Goal: Information Seeking & Learning: Learn about a topic

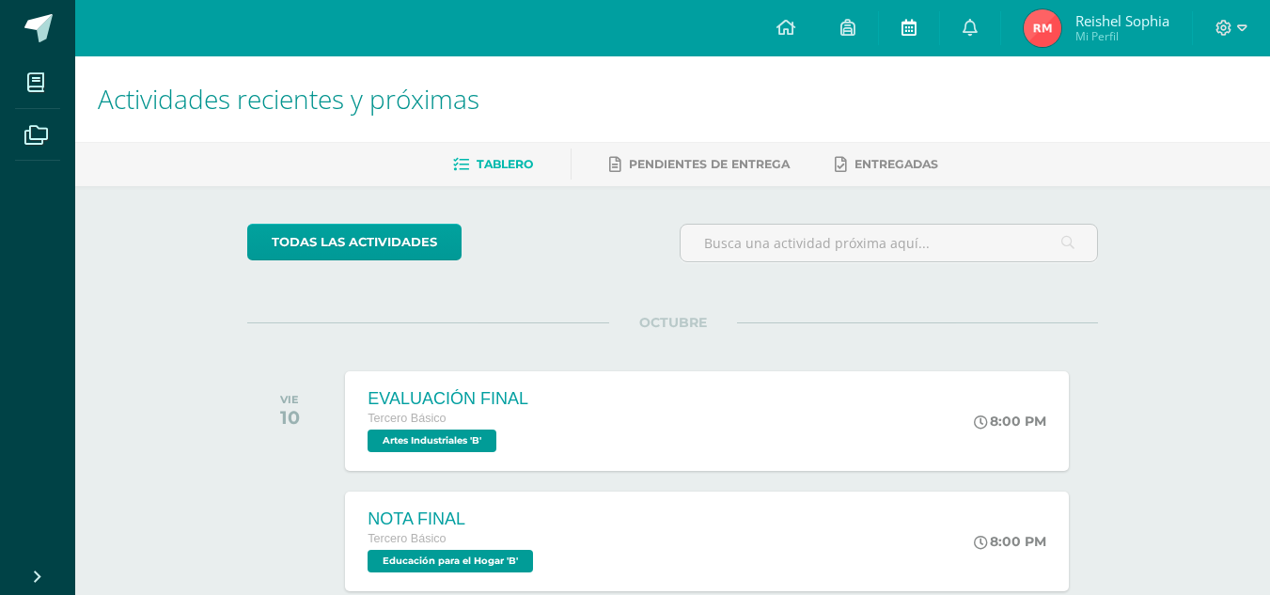
click at [905, 29] on icon at bounding box center [908, 27] width 15 height 17
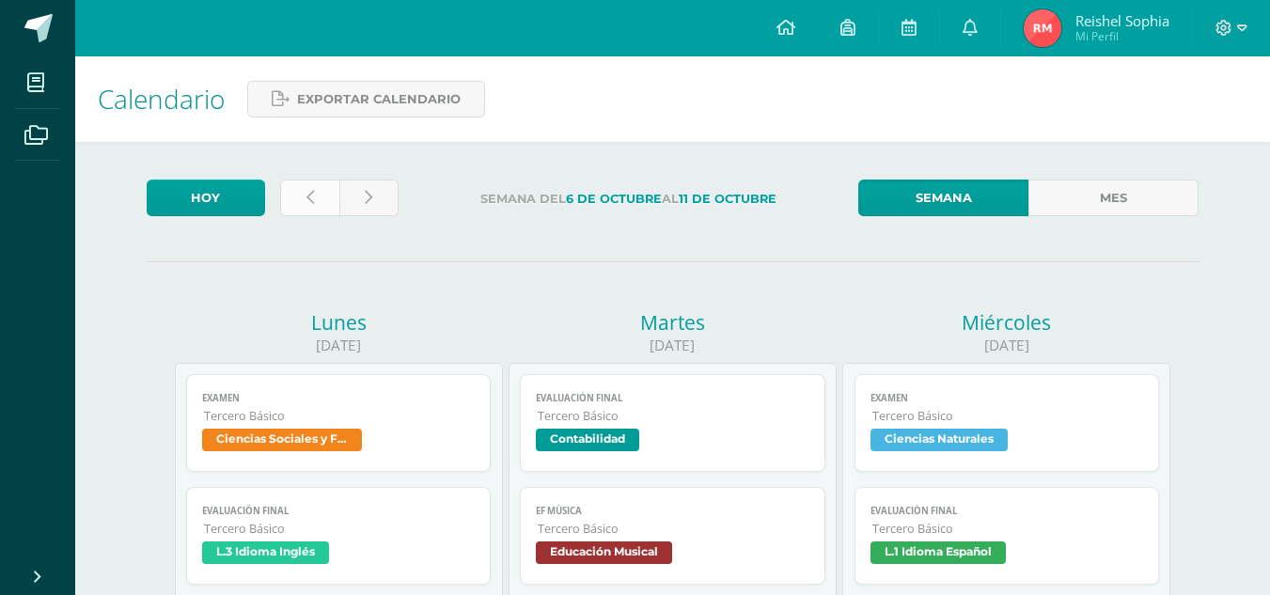
click at [307, 213] on link at bounding box center [309, 198] width 59 height 37
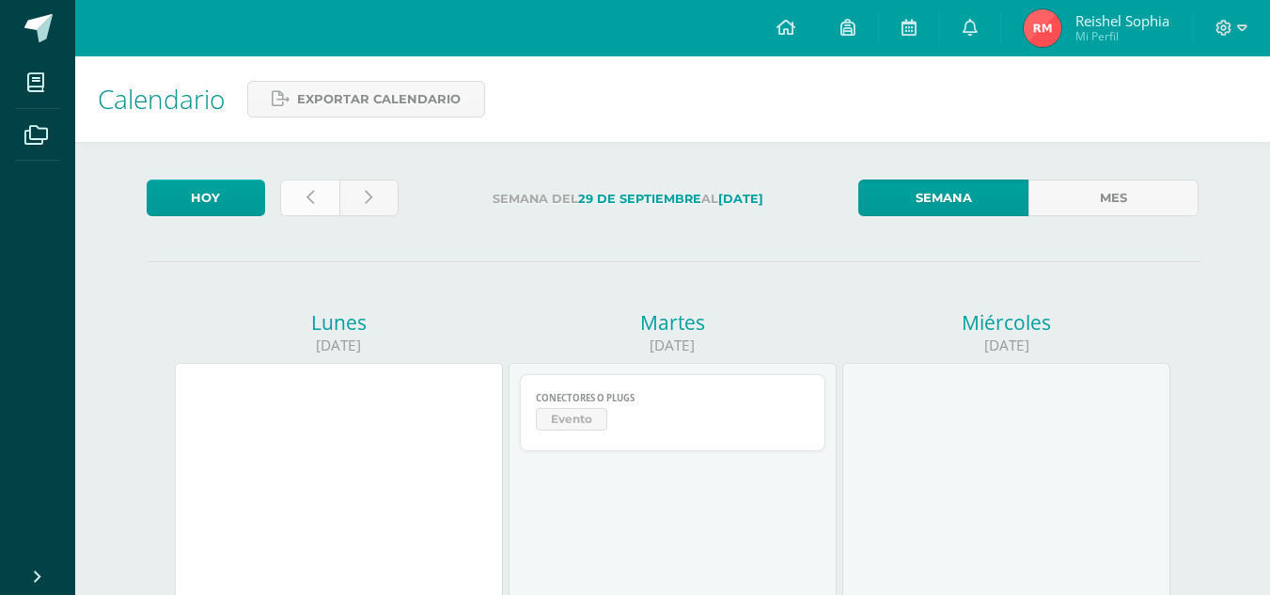
click at [302, 202] on link at bounding box center [309, 198] width 59 height 37
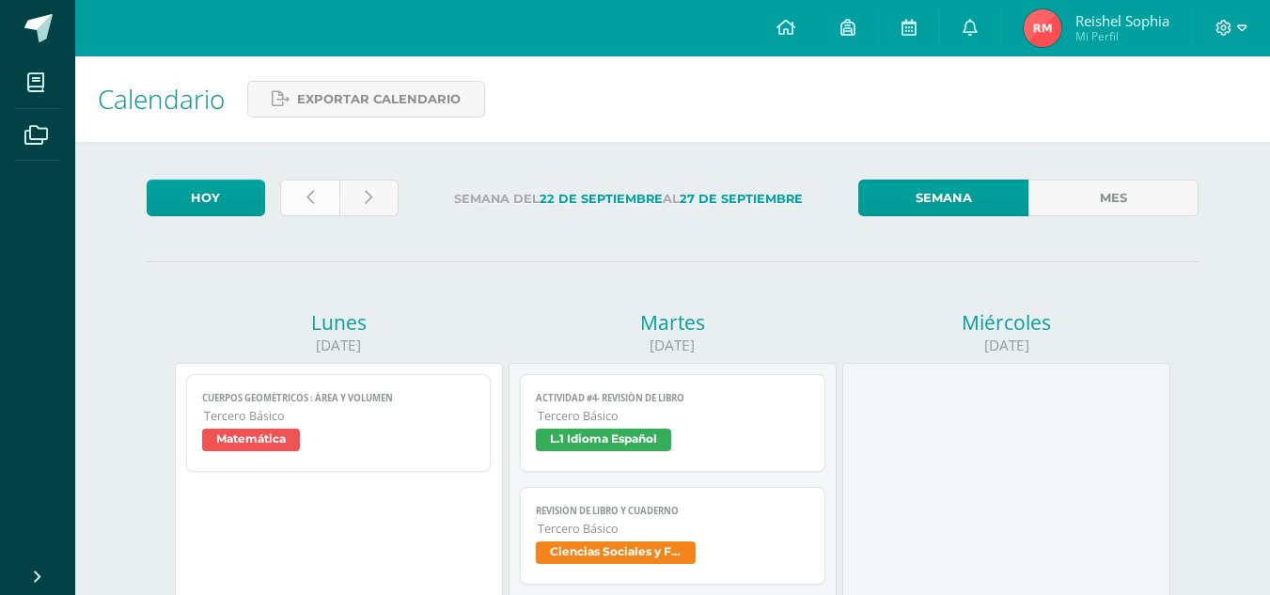
click at [306, 203] on icon at bounding box center [310, 198] width 8 height 16
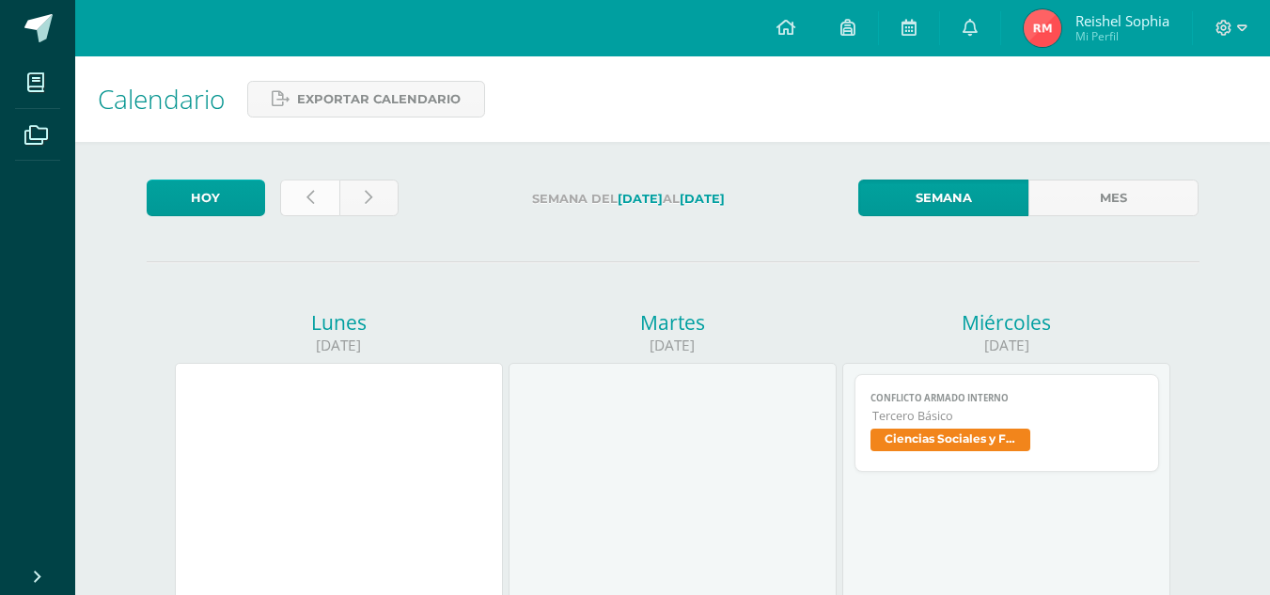
click at [301, 213] on link at bounding box center [309, 198] width 59 height 37
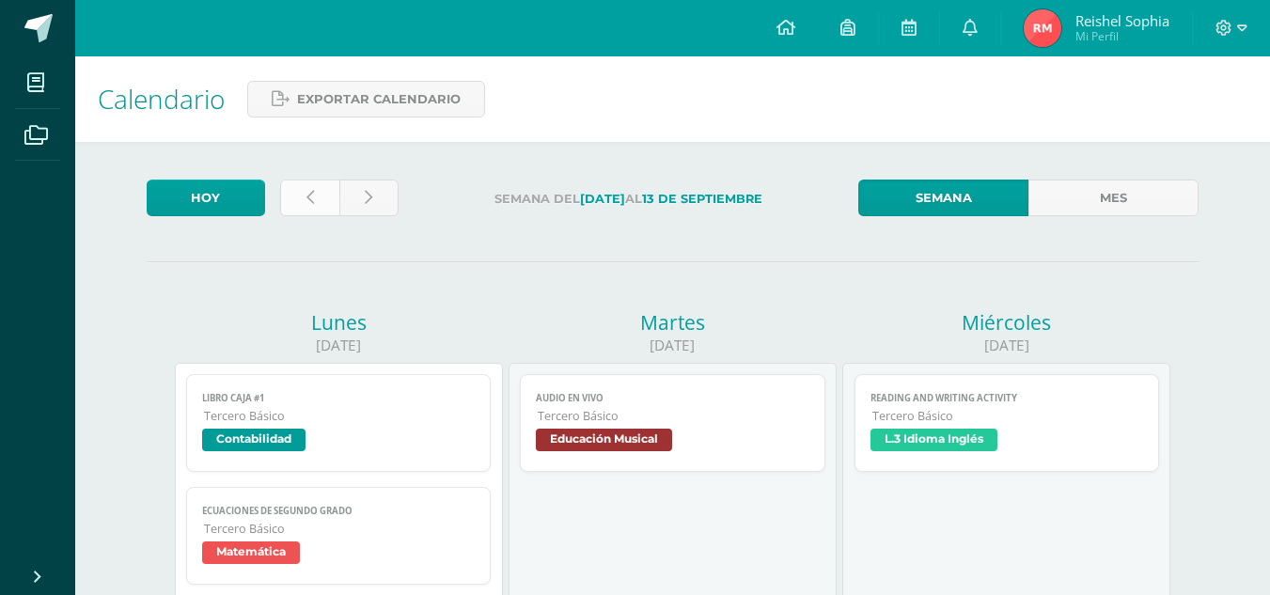
click at [288, 205] on link at bounding box center [309, 198] width 59 height 37
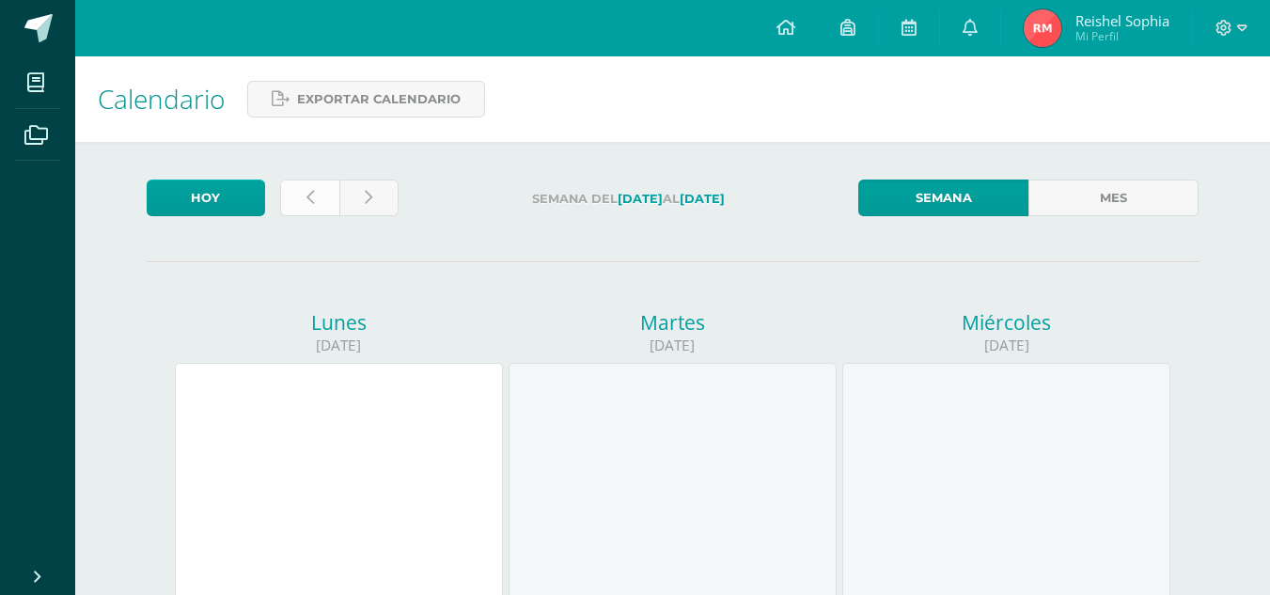
click at [304, 207] on link at bounding box center [309, 198] width 59 height 37
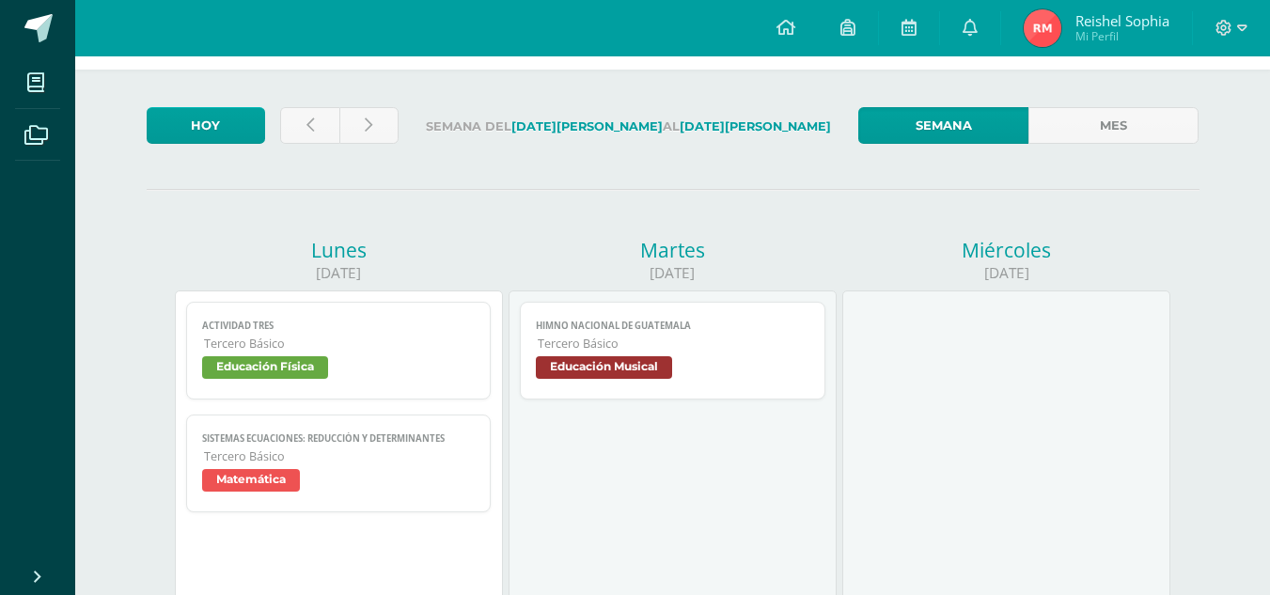
scroll to position [77, 0]
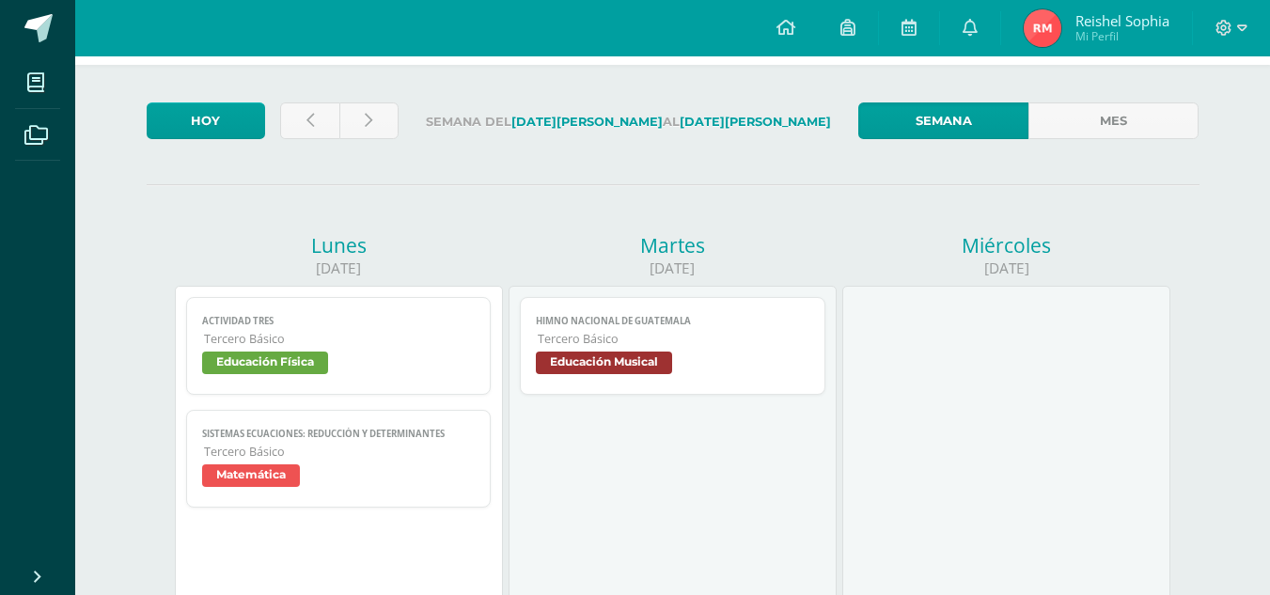
click at [274, 287] on div "Actividad Tres Educación Física Cargando contenido Actividad Tres Tercero Básic…" at bounding box center [339, 450] width 328 height 329
click at [277, 310] on link "Actividad Tres Tercero Básico Educación Física" at bounding box center [339, 346] width 306 height 98
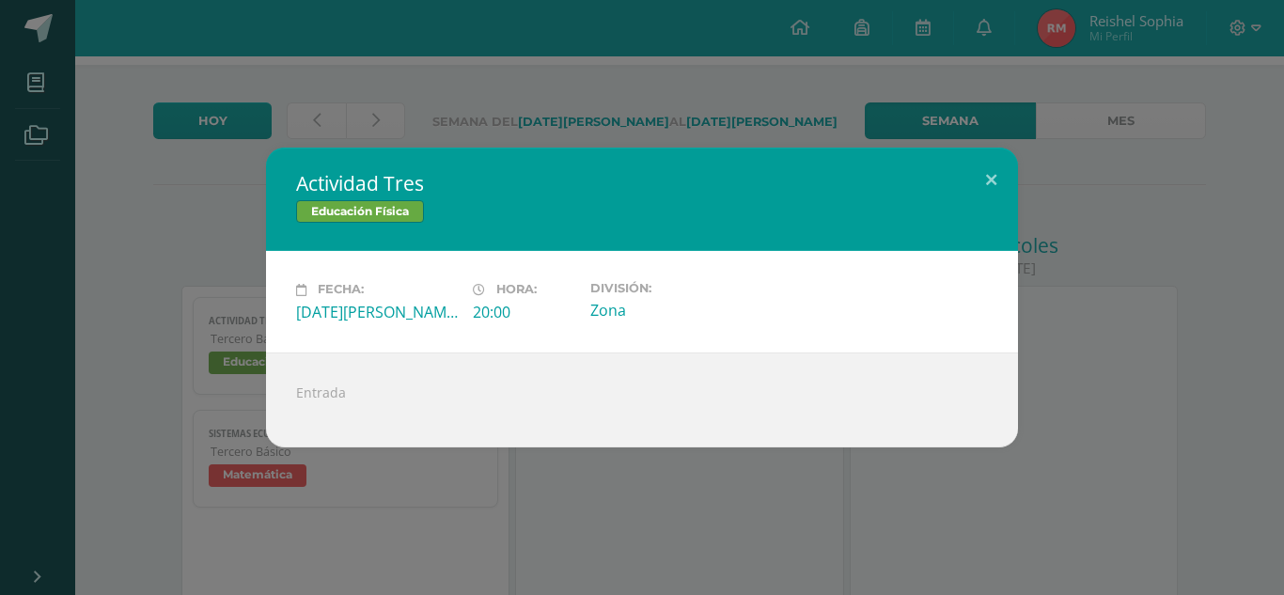
click at [149, 161] on div "Actividad Tres Educación Física Fecha: [DATE][PERSON_NAME] Hora: 20:00 División…" at bounding box center [642, 297] width 1269 height 299
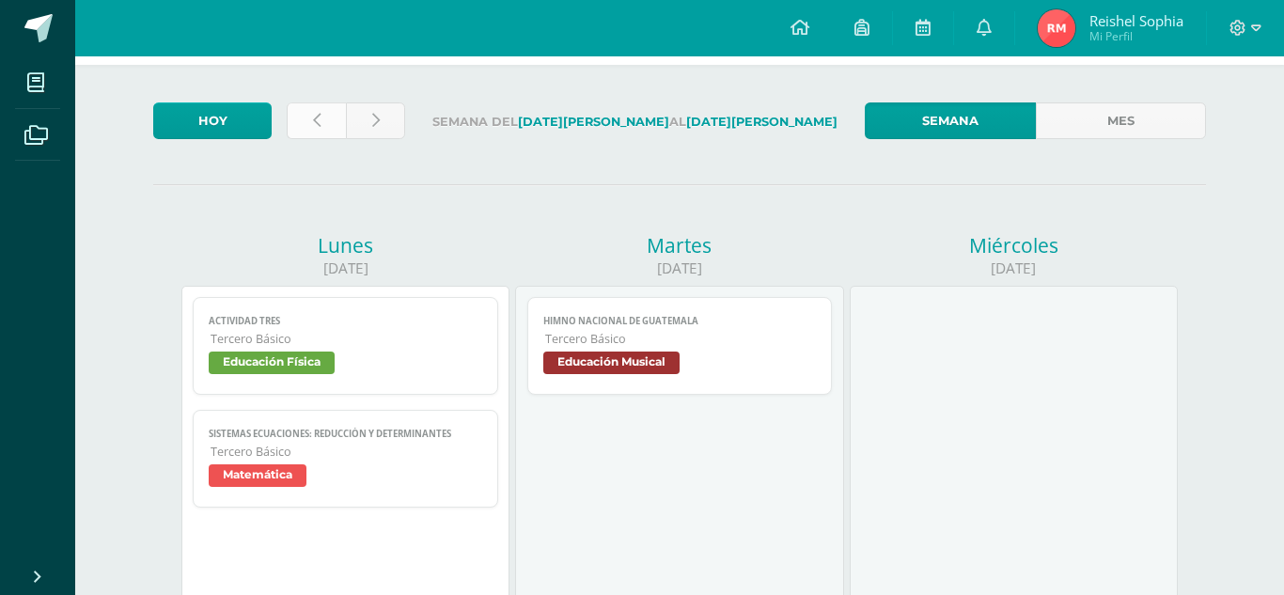
click at [300, 128] on link at bounding box center [316, 120] width 59 height 37
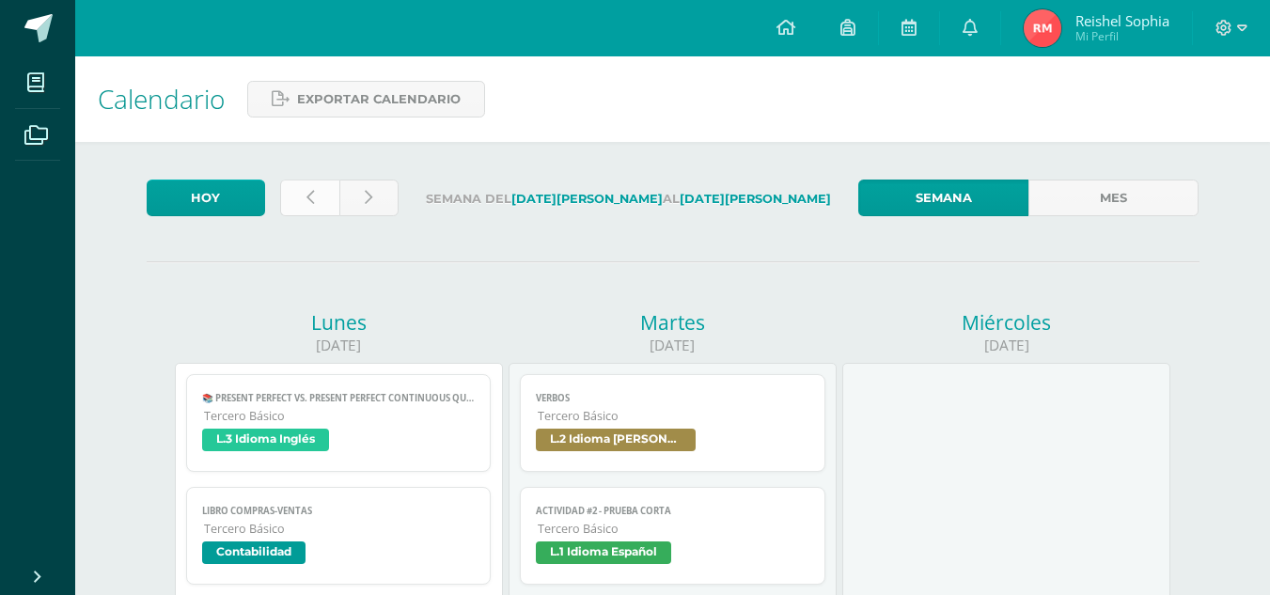
click at [299, 199] on link at bounding box center [309, 198] width 59 height 37
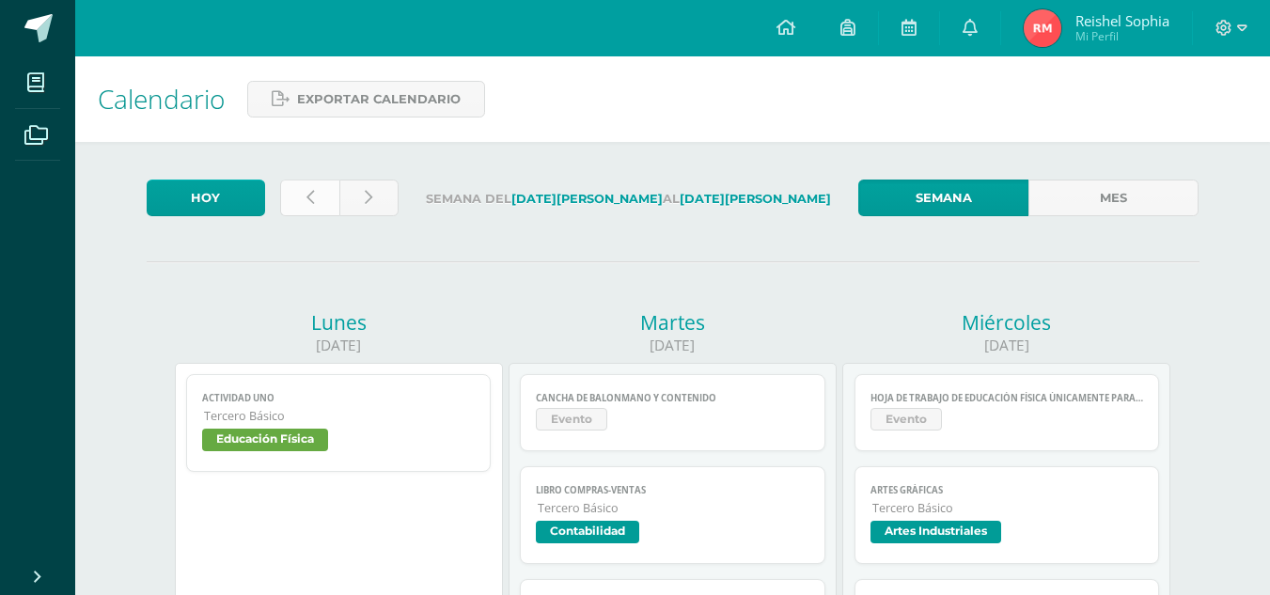
click at [293, 200] on link at bounding box center [309, 198] width 59 height 37
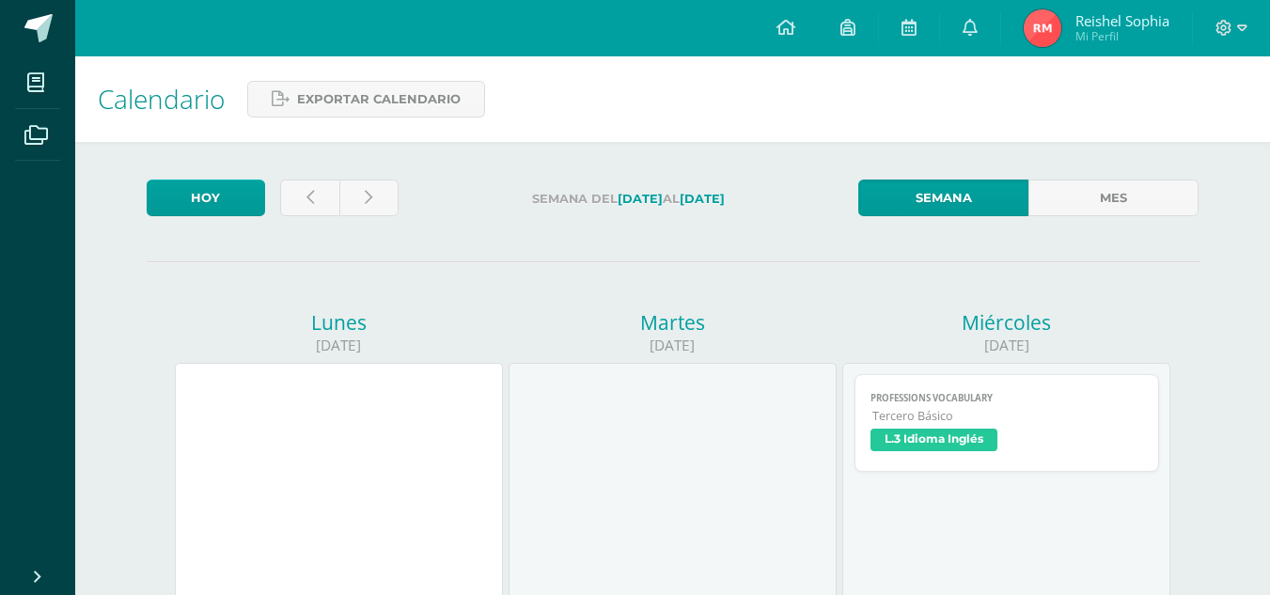
scroll to position [99, 0]
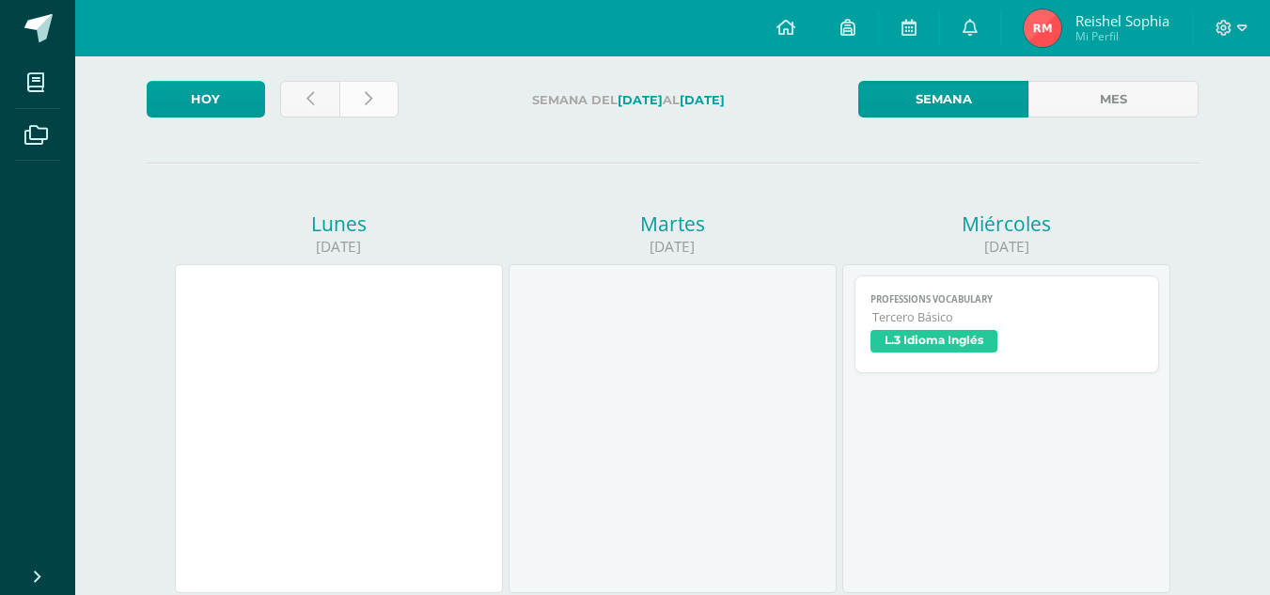
click at [368, 112] on link at bounding box center [368, 99] width 59 height 37
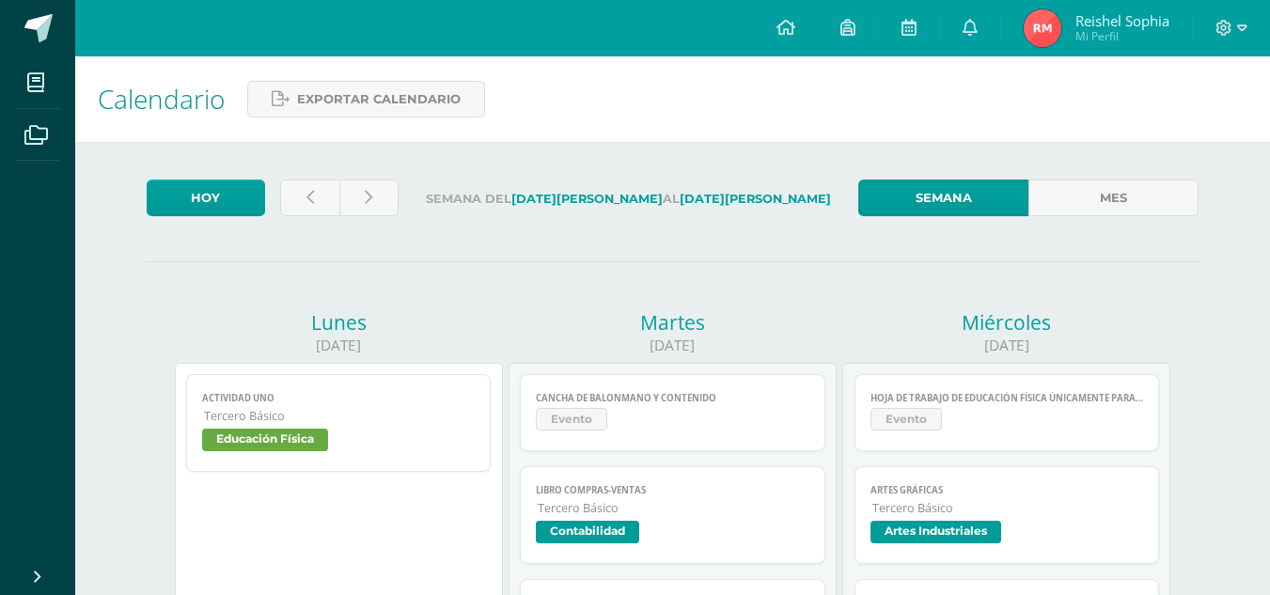
click at [649, 429] on span "Evento" at bounding box center [673, 421] width 274 height 27
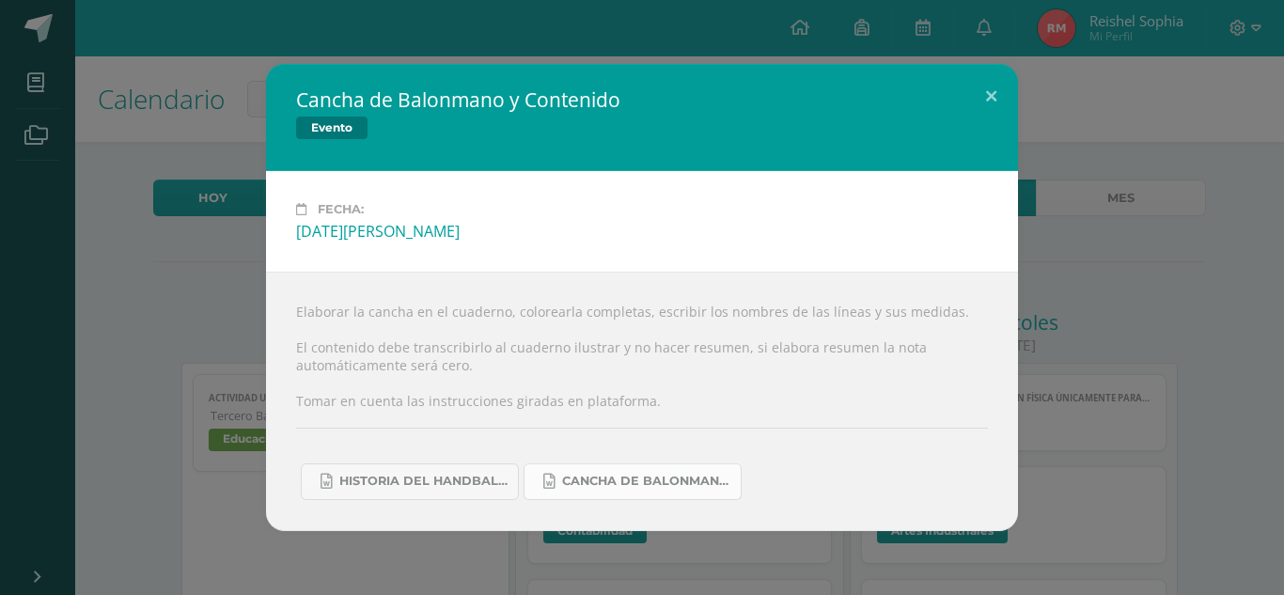
click at [548, 496] on link "Cancha de Balonmano.docx" at bounding box center [633, 481] width 218 height 37
click at [1212, 30] on div "Cancha de Balonmano y Contenido Evento Fecha: Martes 12 de Agosto Elaborar la c…" at bounding box center [642, 297] width 1284 height 595
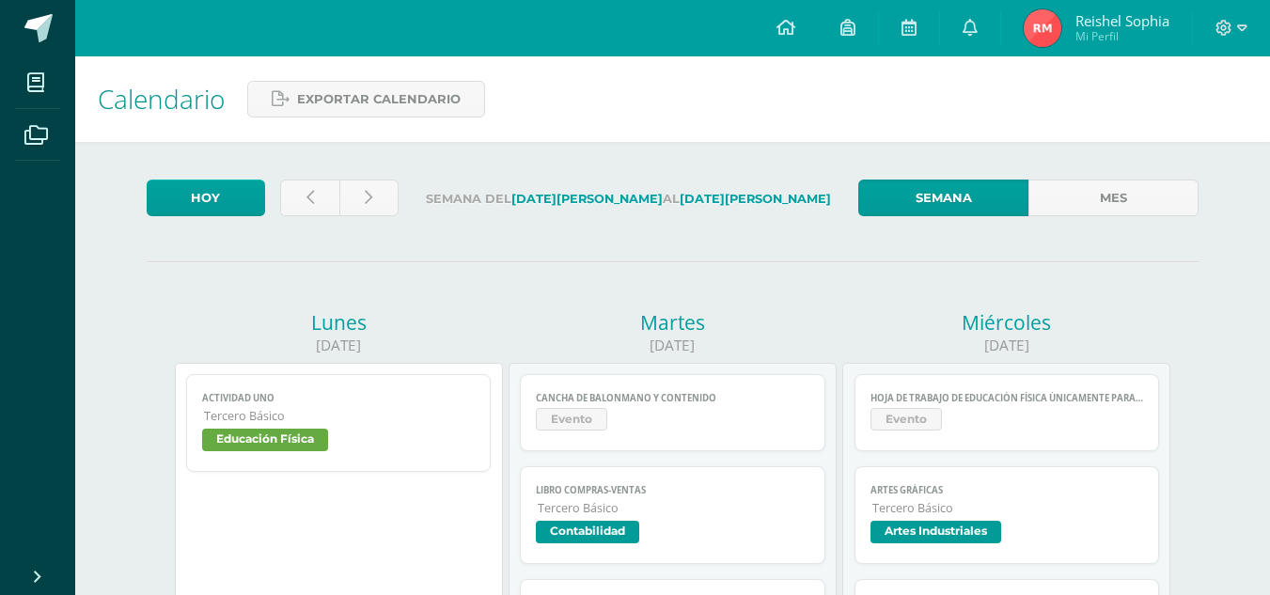
click at [1165, 53] on link "Reishel Sophia Mi Perfil" at bounding box center [1096, 28] width 191 height 56
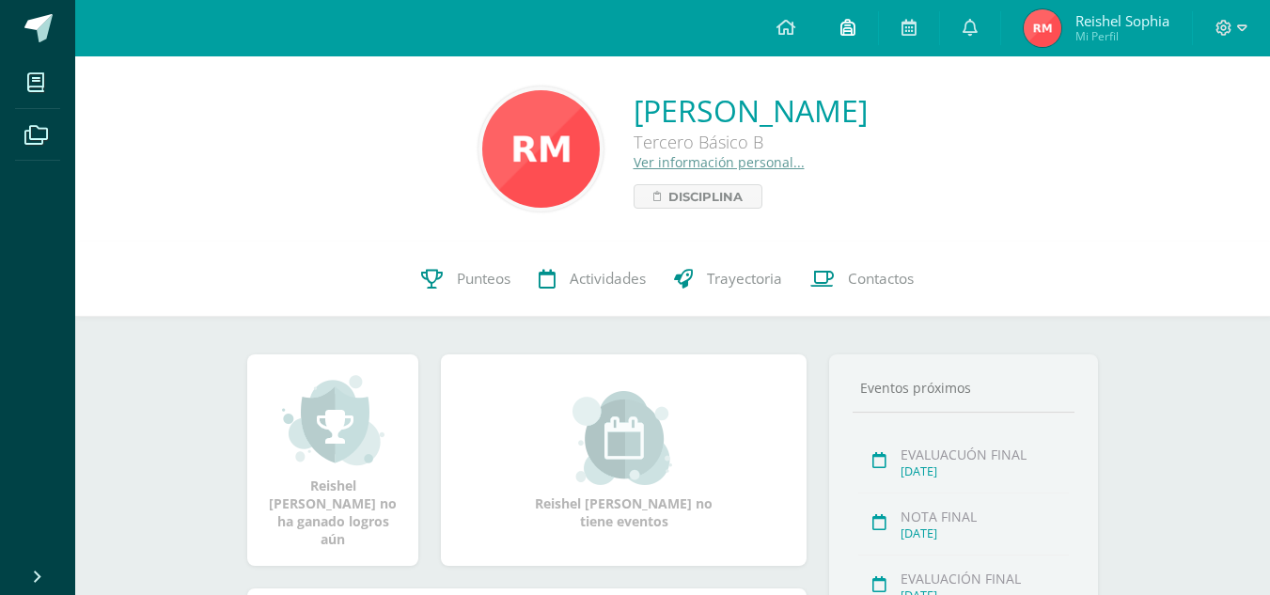
click at [859, 24] on link at bounding box center [848, 28] width 60 height 56
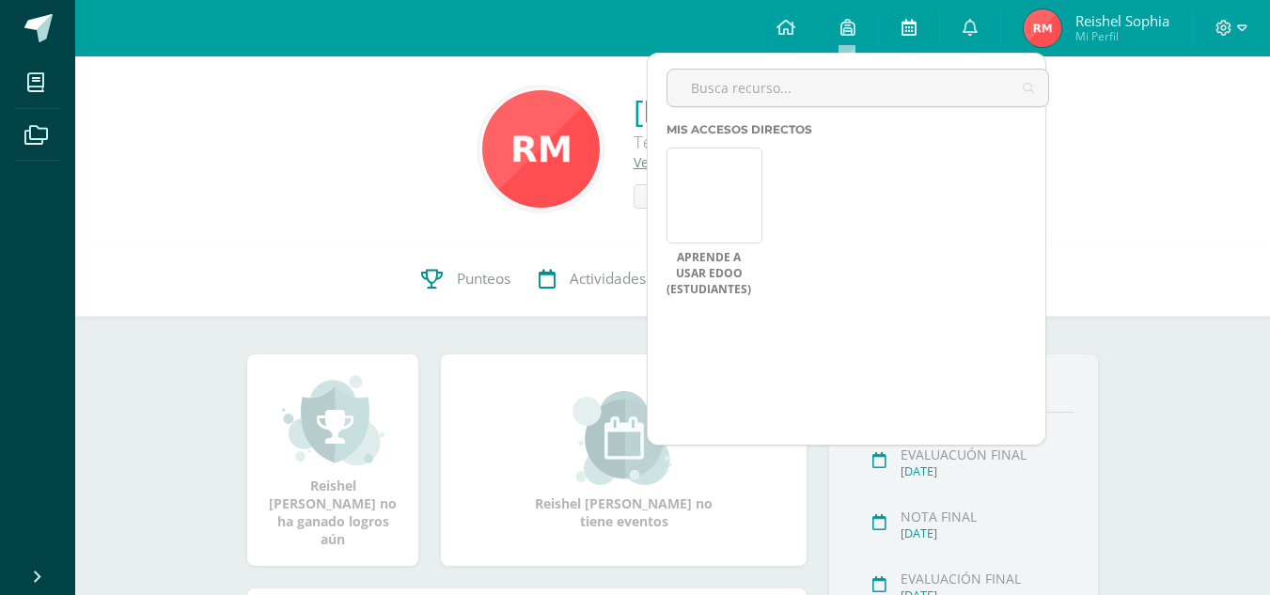
click at [913, 5] on link at bounding box center [909, 28] width 60 height 56
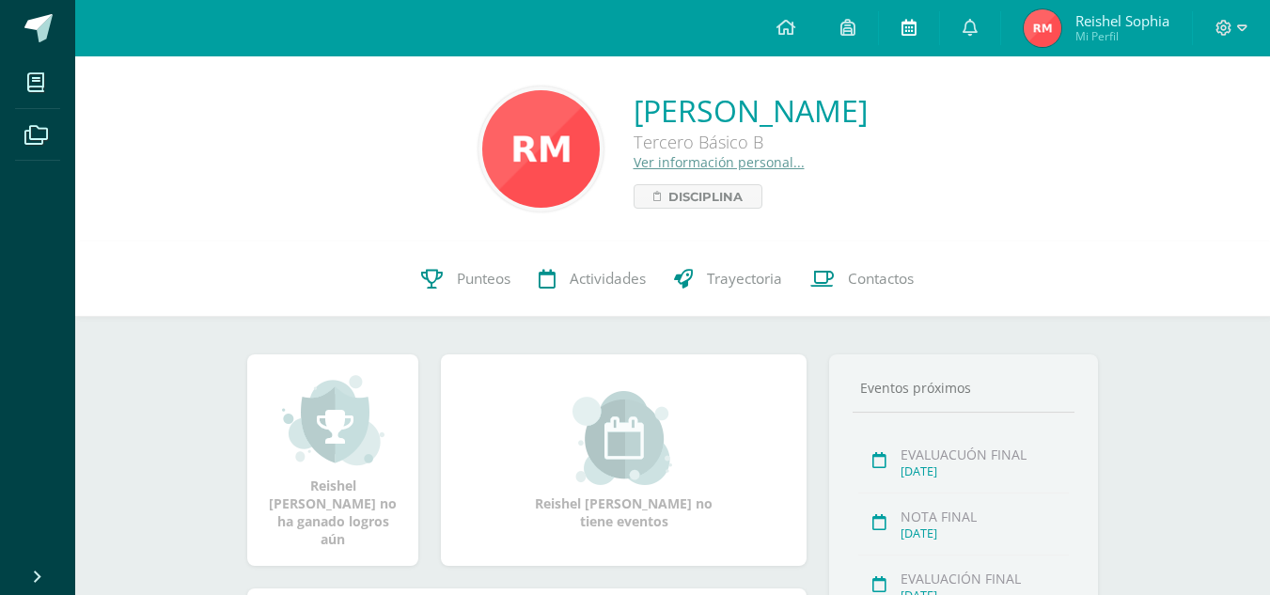
click at [888, 40] on link at bounding box center [909, 28] width 60 height 56
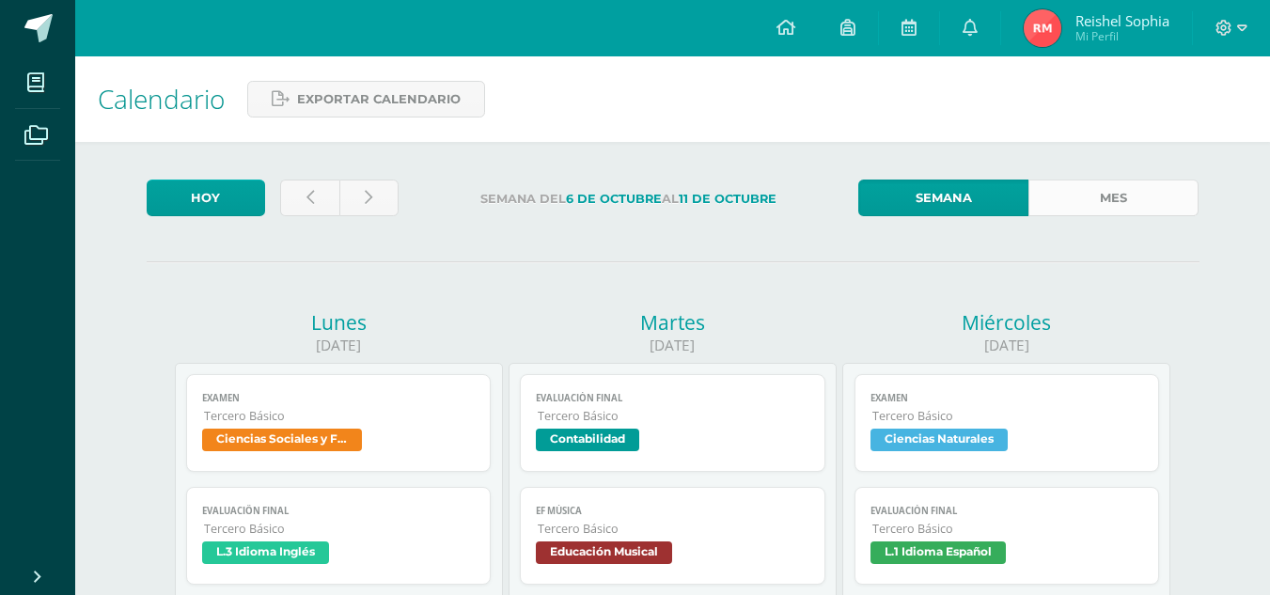
click at [1110, 194] on link "Mes" at bounding box center [1113, 198] width 170 height 37
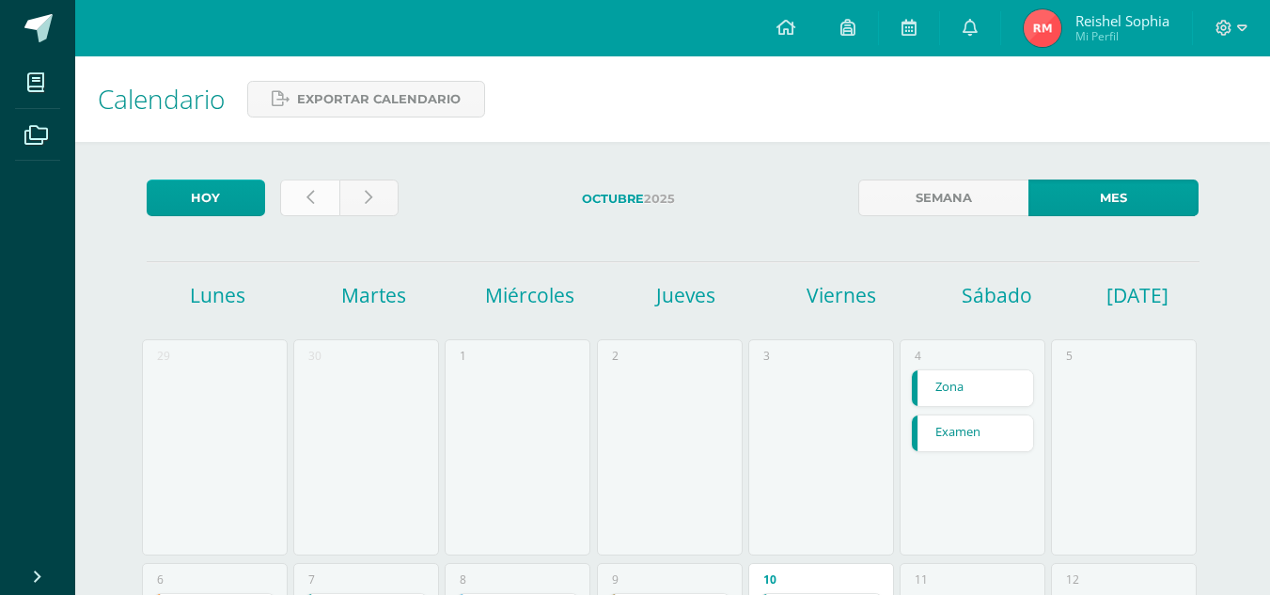
click at [294, 196] on link at bounding box center [309, 198] width 59 height 37
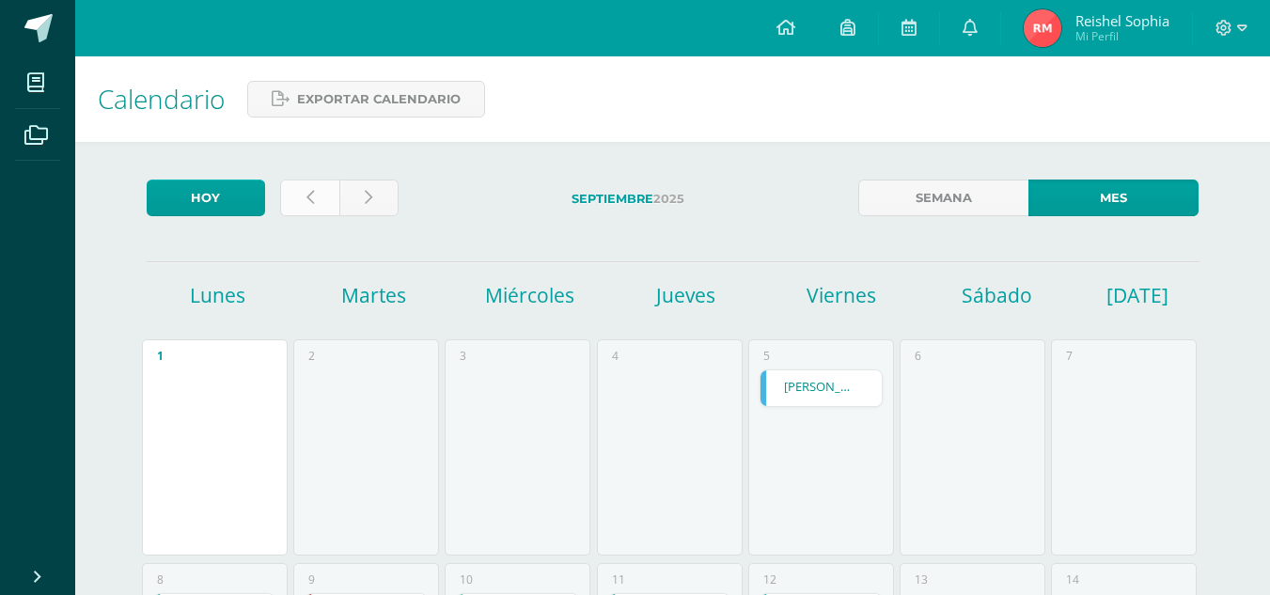
click at [299, 215] on link at bounding box center [309, 198] width 59 height 37
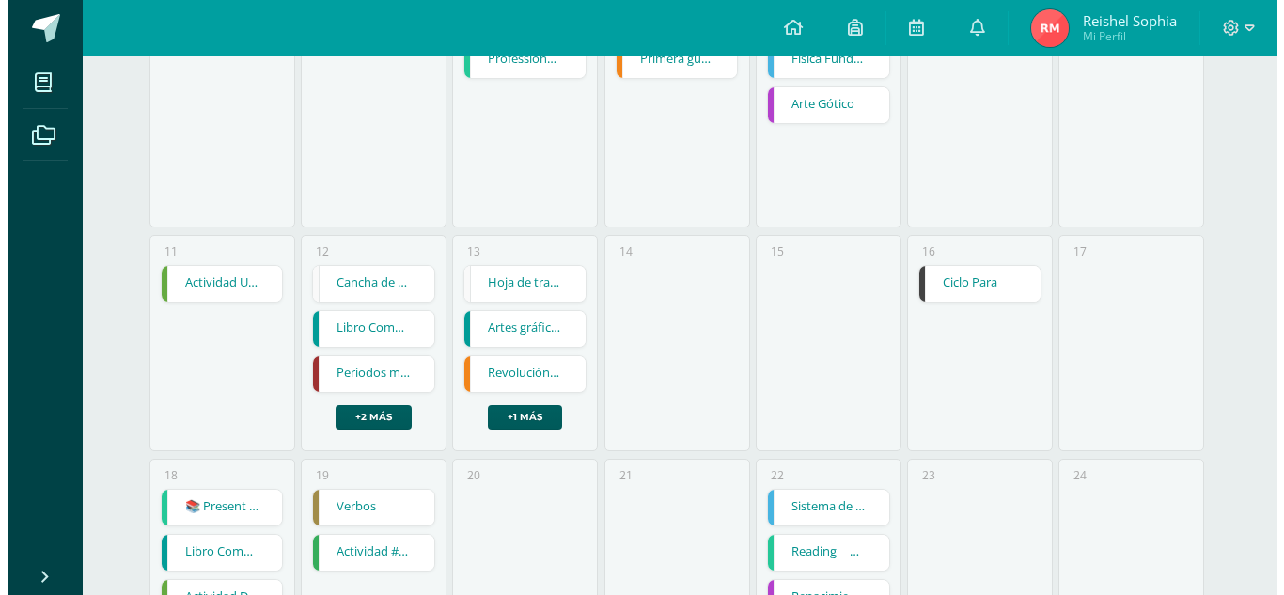
scroll to position [549, 0]
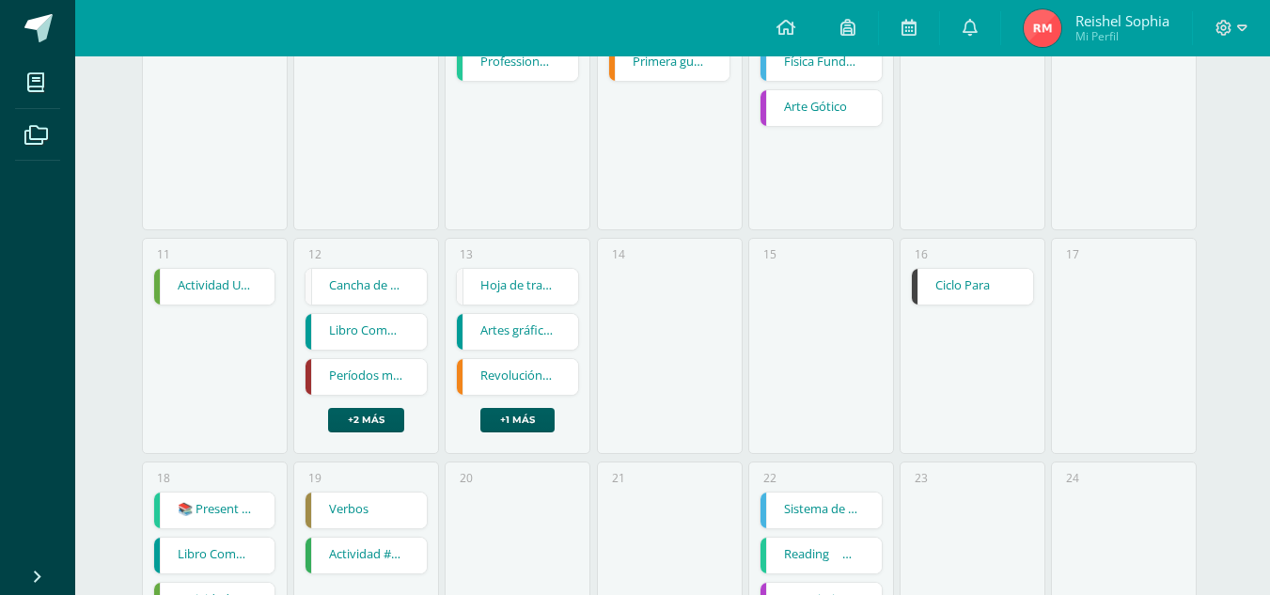
click at [360, 279] on link "Cancha de Balonmano y Contenido" at bounding box center [366, 287] width 121 height 36
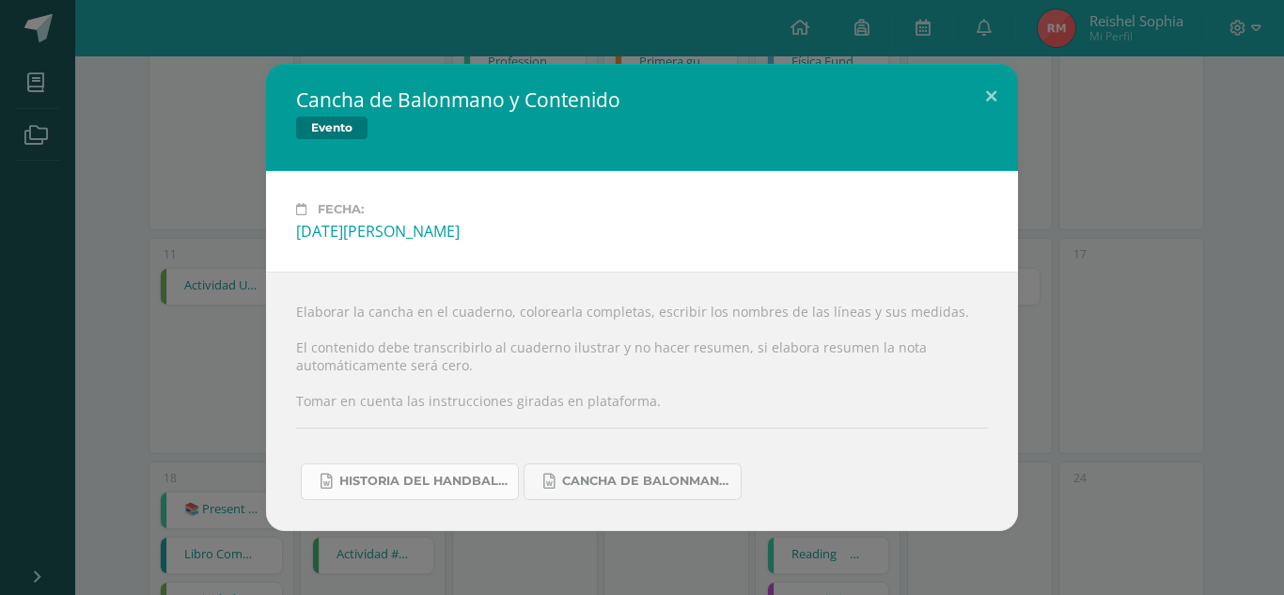
click at [424, 494] on link "Historia del handball.docx" at bounding box center [410, 481] width 218 height 37
